Goal: Task Accomplishment & Management: Manage account settings

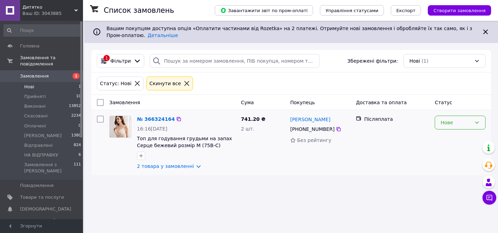
click at [452, 122] on div "Нове" at bounding box center [455, 123] width 31 height 8
click at [450, 136] on li "Прийнято" at bounding box center [460, 137] width 50 height 12
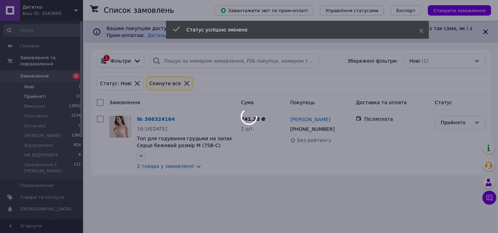
click at [35, 95] on body "Дитятко Ваш ID: 3043885 Сайт Дитятко Кабінет покупця Перевірити стан системи Ст…" at bounding box center [249, 116] width 498 height 233
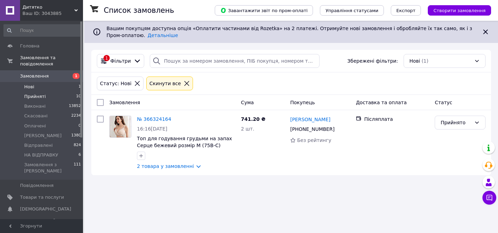
click at [35, 95] on span "Прийняті" at bounding box center [34, 96] width 21 height 6
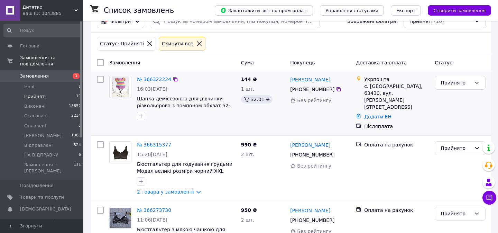
scroll to position [43, 0]
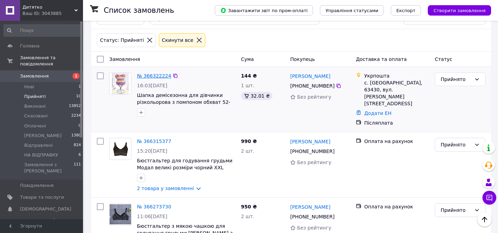
click at [157, 76] on link "№ 366322224" at bounding box center [154, 76] width 34 height 6
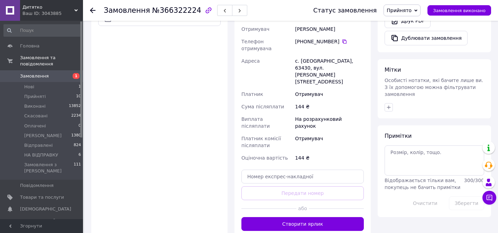
scroll to position [331, 0]
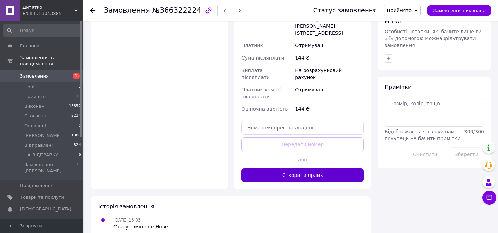
click at [293, 168] on button "Створити ярлик" at bounding box center [302, 175] width 122 height 14
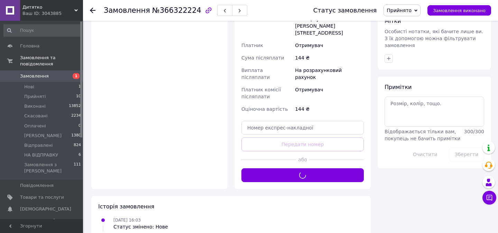
click at [409, 10] on span "Прийнято" at bounding box center [398, 11] width 25 height 6
click at [411, 77] on li "НА ВІДПРАВКУ" at bounding box center [406, 76] width 44 height 10
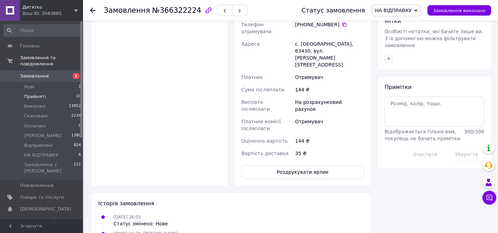
click at [21, 93] on li "Прийняті 10" at bounding box center [42, 97] width 85 height 10
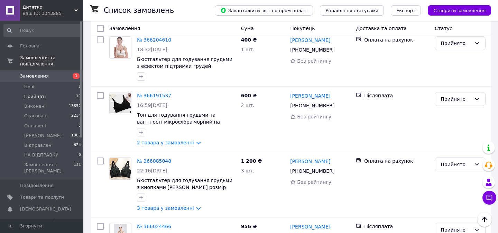
scroll to position [505, 0]
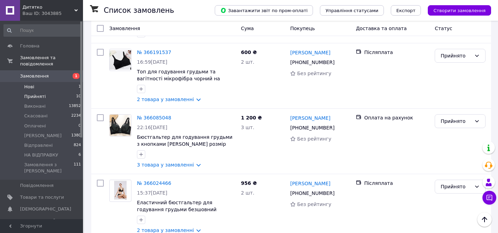
click at [45, 89] on li "Нові 1" at bounding box center [42, 87] width 85 height 10
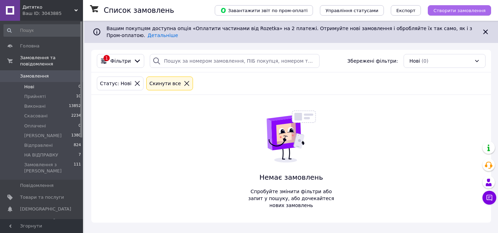
click at [457, 14] on button "Створити замовлення" at bounding box center [459, 10] width 63 height 10
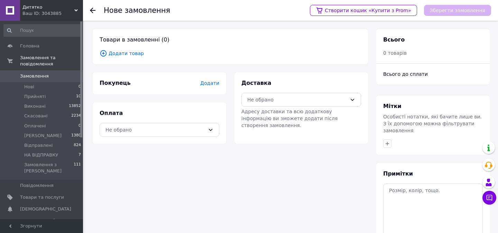
click at [103, 56] on icon at bounding box center [103, 53] width 6 height 6
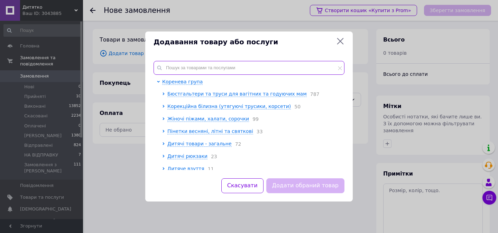
click at [203, 69] on input "text" at bounding box center [248, 68] width 191 height 14
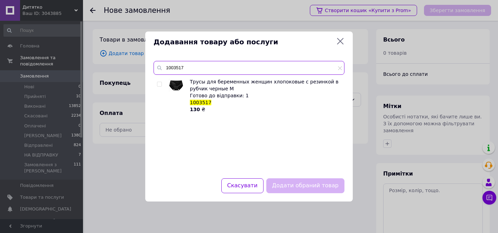
type input "1003517"
click at [159, 82] on input "checkbox" at bounding box center [159, 84] width 4 height 4
checkbox input "true"
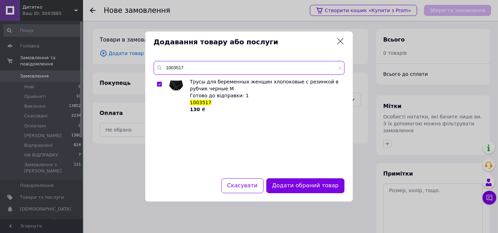
click at [205, 69] on input "1003517" at bounding box center [248, 68] width 191 height 14
type input "1003509"
click at [159, 83] on input "checkbox" at bounding box center [159, 84] width 4 height 4
checkbox input "true"
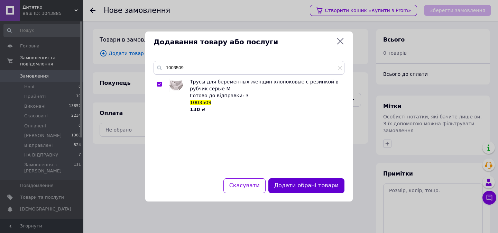
click at [297, 189] on button "Додати обрані товари" at bounding box center [306, 185] width 76 height 15
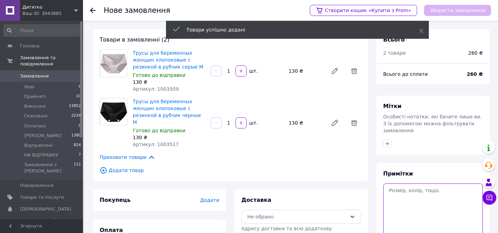
click at [420, 204] on textarea at bounding box center [433, 209] width 100 height 52
paste textarea "0505384126418"
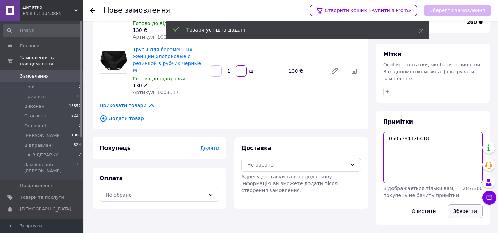
type textarea "0505384126418"
click at [461, 206] on button "Зберегти" at bounding box center [464, 211] width 35 height 14
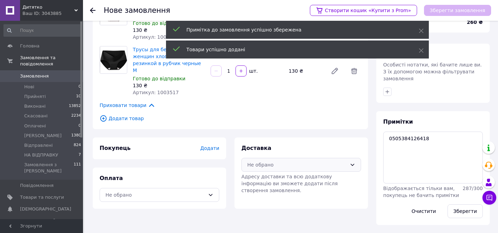
click at [303, 161] on div "Не обрано" at bounding box center [297, 165] width 100 height 8
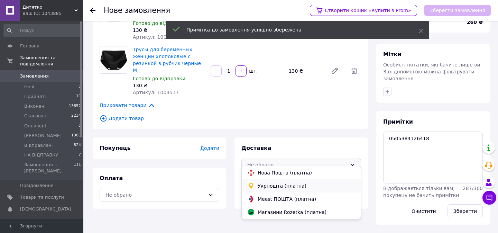
click at [260, 187] on span "Укрпошта (платна)" at bounding box center [306, 185] width 97 height 7
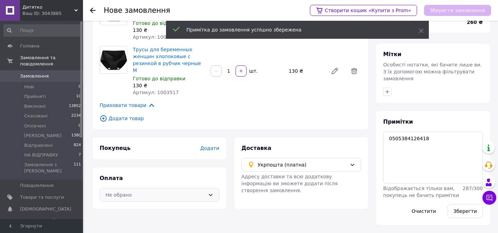
click at [179, 188] on div "Не обрано" at bounding box center [160, 195] width 120 height 14
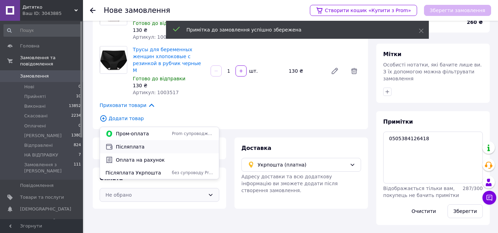
click at [129, 147] on span "Післяплата" at bounding box center [164, 146] width 97 height 7
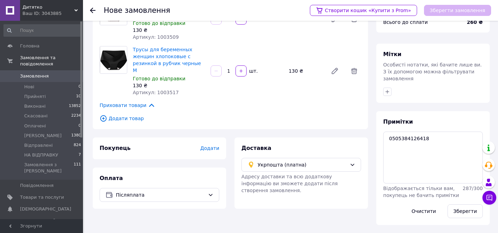
click at [213, 145] on span "Додати" at bounding box center [209, 148] width 19 height 6
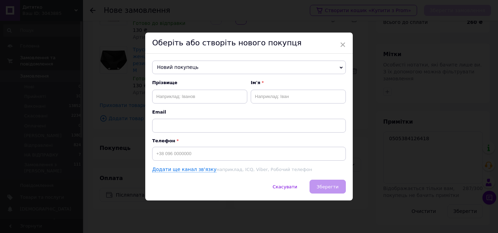
click at [203, 68] on span "Новий покупець" at bounding box center [249, 67] width 194 height 14
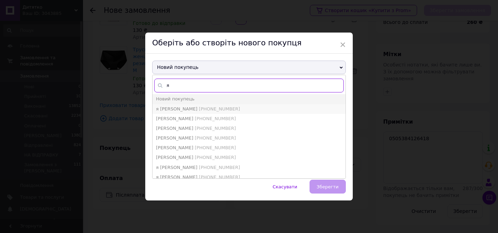
type input "я"
click at [184, 112] on li "я я +380635329079" at bounding box center [248, 109] width 193 height 10
type input "я [PERSON_NAME]"
type input "+380635329079"
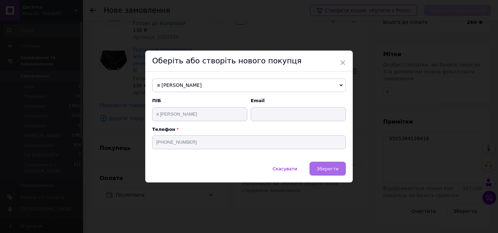
click at [337, 169] on button "Зберегти" at bounding box center [327, 168] width 36 height 14
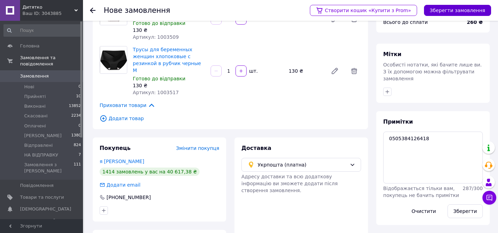
click at [450, 9] on button "Зберегти замовлення" at bounding box center [457, 10] width 67 height 11
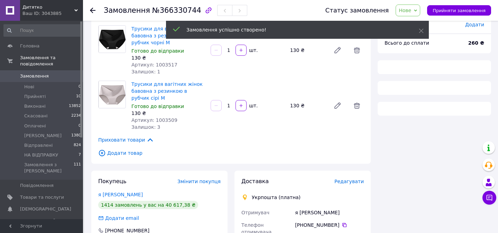
click at [413, 7] on span "Нове" at bounding box center [407, 10] width 25 height 12
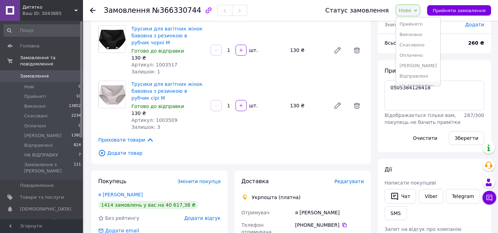
click at [411, 83] on li "НА ВІДПРАВКУ" at bounding box center [418, 86] width 44 height 10
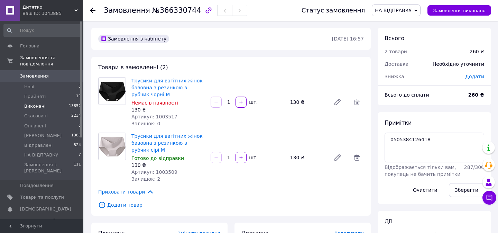
click at [42, 104] on span "Виконані" at bounding box center [34, 106] width 21 height 6
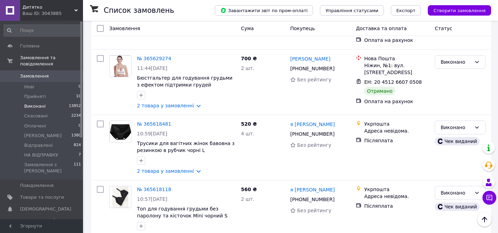
scroll to position [1246, 0]
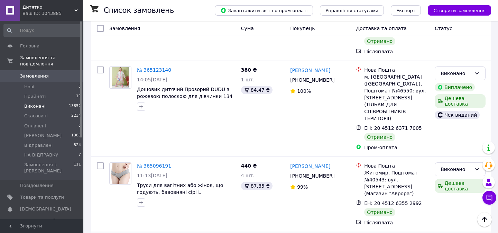
scroll to position [1297, 0]
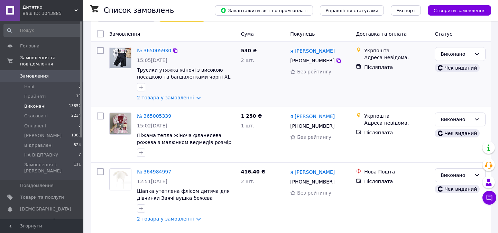
scroll to position [87, 0]
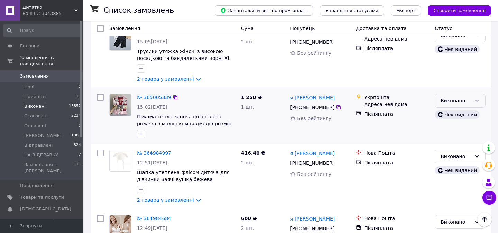
click at [453, 100] on div "Виконано" at bounding box center [455, 101] width 31 height 8
click at [445, 132] on li "Скасовано" at bounding box center [460, 128] width 50 height 12
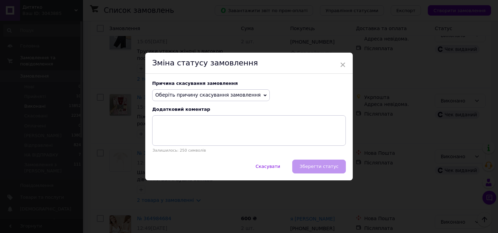
click at [199, 96] on span "Оберіть причину скасування замовлення" at bounding box center [207, 95] width 105 height 6
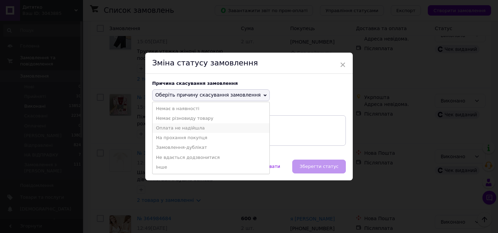
click at [171, 130] on li "Оплата не надійшла" at bounding box center [210, 128] width 117 height 10
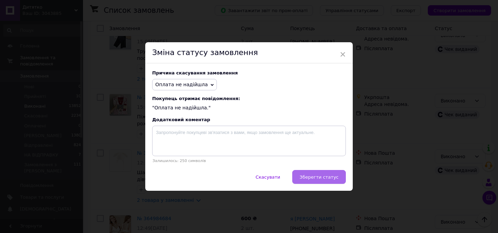
click at [303, 175] on span "Зберегти статус" at bounding box center [318, 176] width 39 height 5
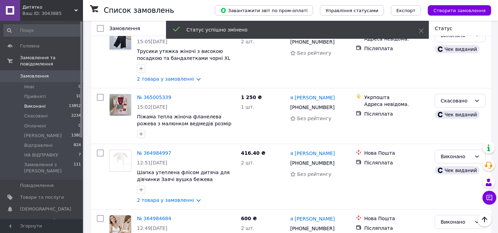
click at [157, 94] on link "№ 365005339" at bounding box center [154, 97] width 34 height 6
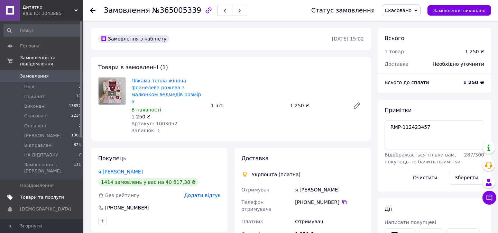
click at [44, 194] on span "Товари та послуги" at bounding box center [42, 197] width 44 height 6
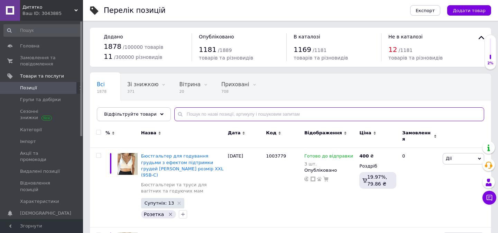
click at [185, 118] on input "text" at bounding box center [329, 114] width 310 height 14
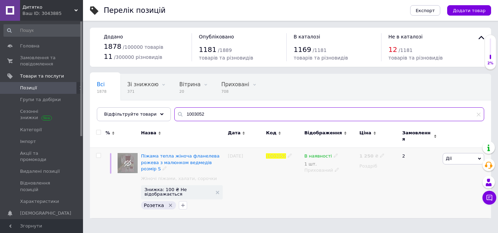
type input "1003052"
click at [334, 153] on icon at bounding box center [336, 155] width 4 height 4
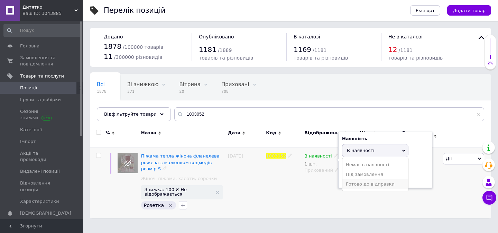
click at [368, 179] on li "Готово до відправки" at bounding box center [375, 184] width 66 height 10
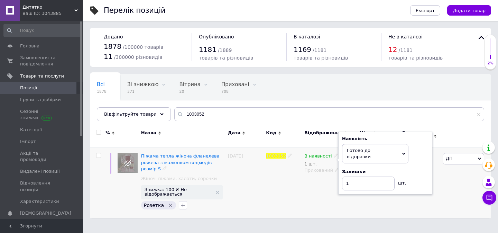
click at [327, 175] on div "В наявності 1 шт. Наявність Готово до відправки В наявності Немає в наявності П…" at bounding box center [329, 183] width 55 height 70
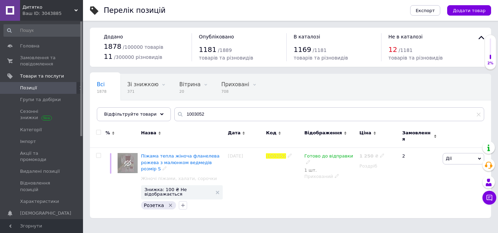
click at [335, 174] on icon at bounding box center [337, 176] width 4 height 4
click at [319, 185] on li "Опубліковано" at bounding box center [328, 190] width 54 height 10
